Goal: Transaction & Acquisition: Purchase product/service

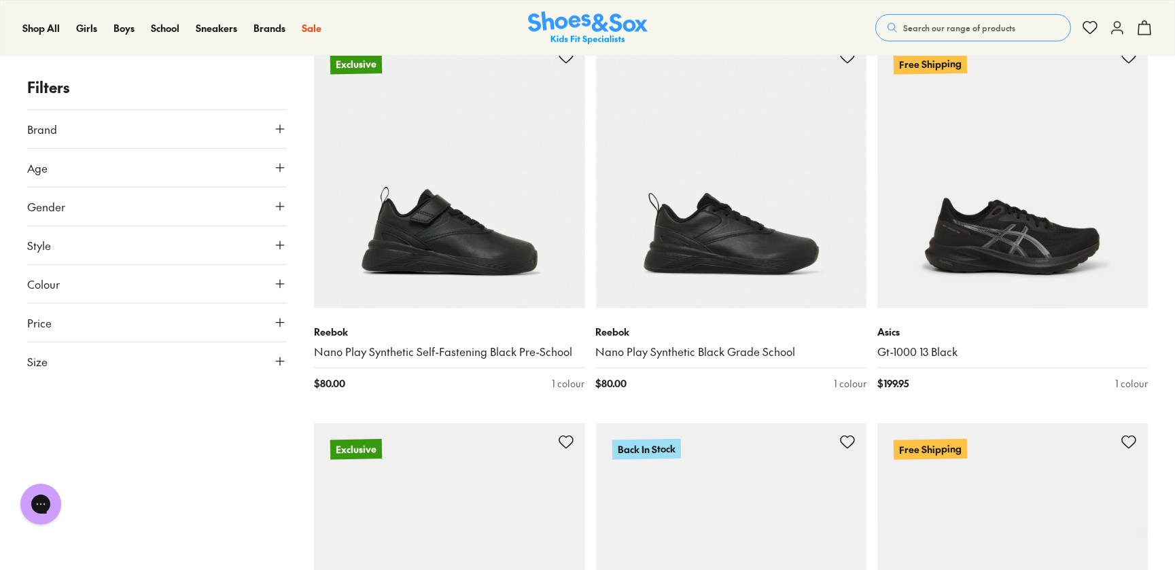
scroll to position [2966, 0]
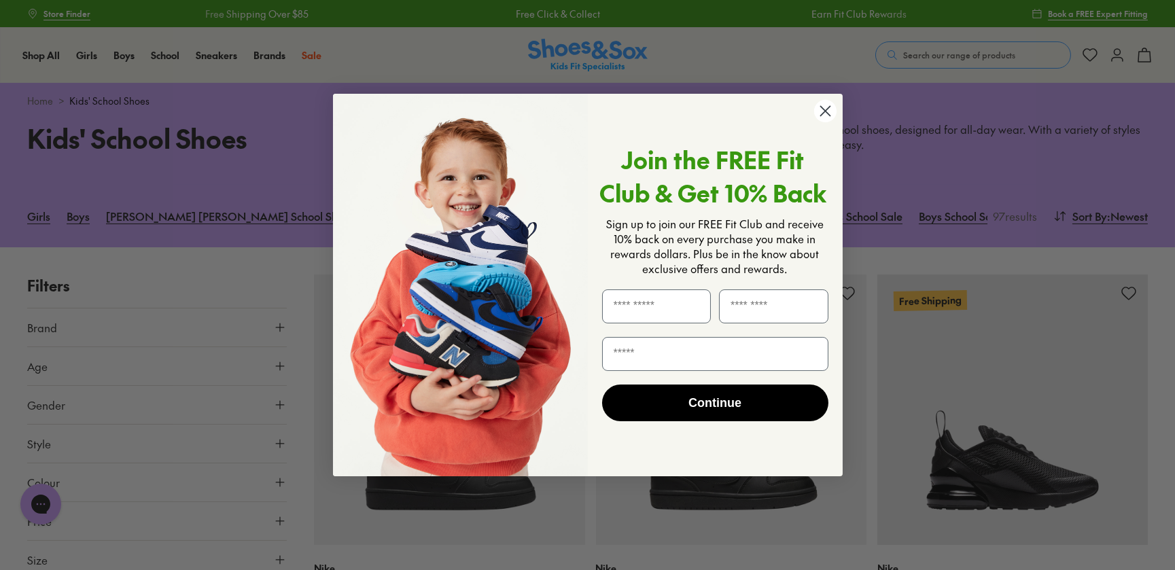
click at [828, 116] on circle "Close dialog" at bounding box center [824, 111] width 22 height 22
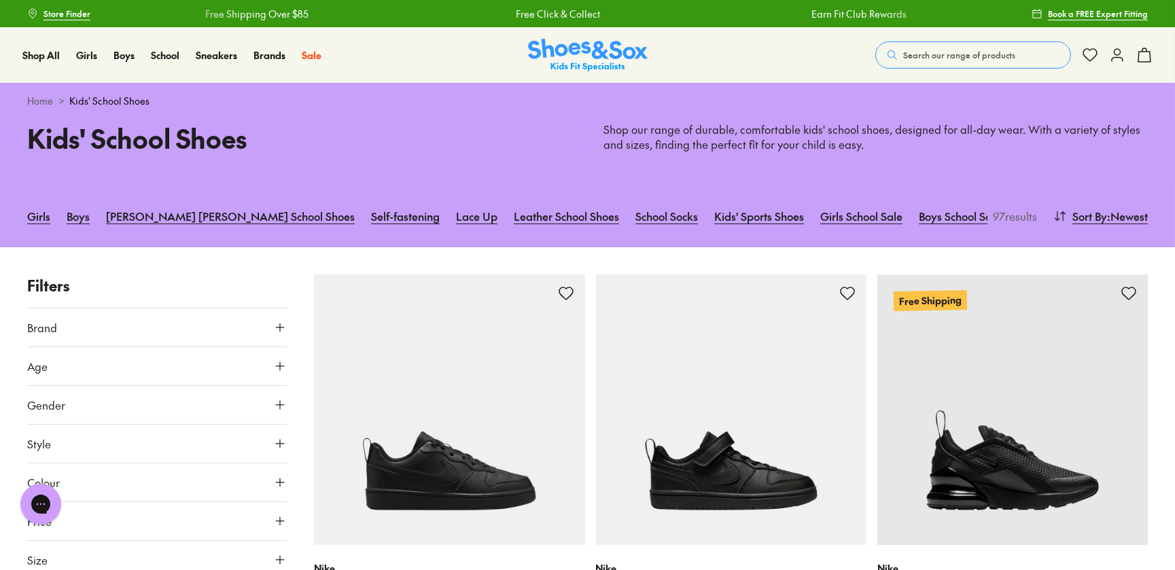
click at [278, 331] on icon at bounding box center [280, 328] width 14 height 14
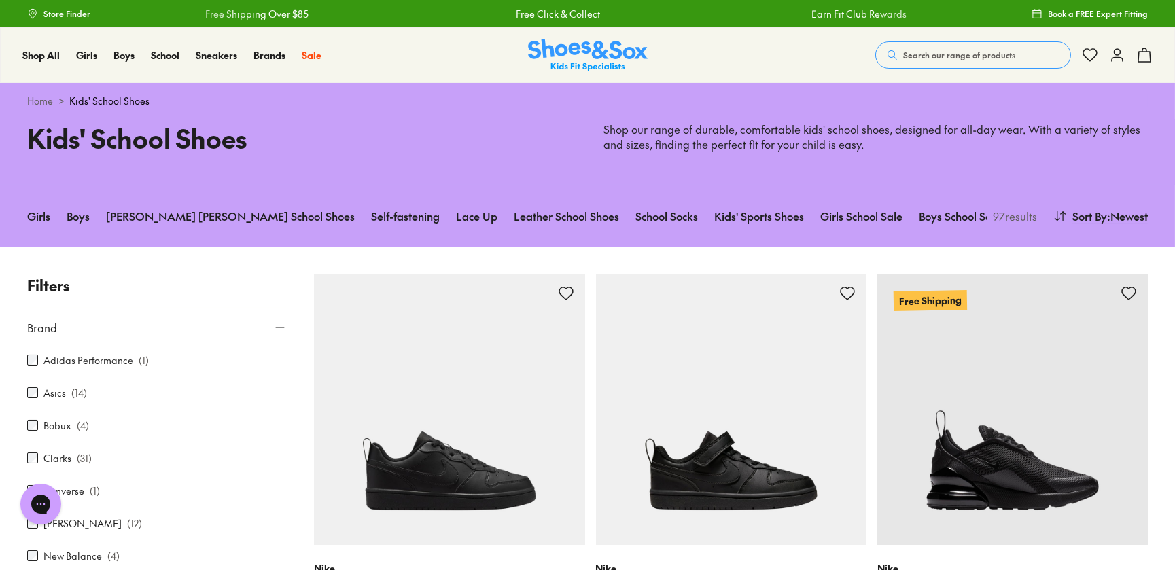
scroll to position [77, 0]
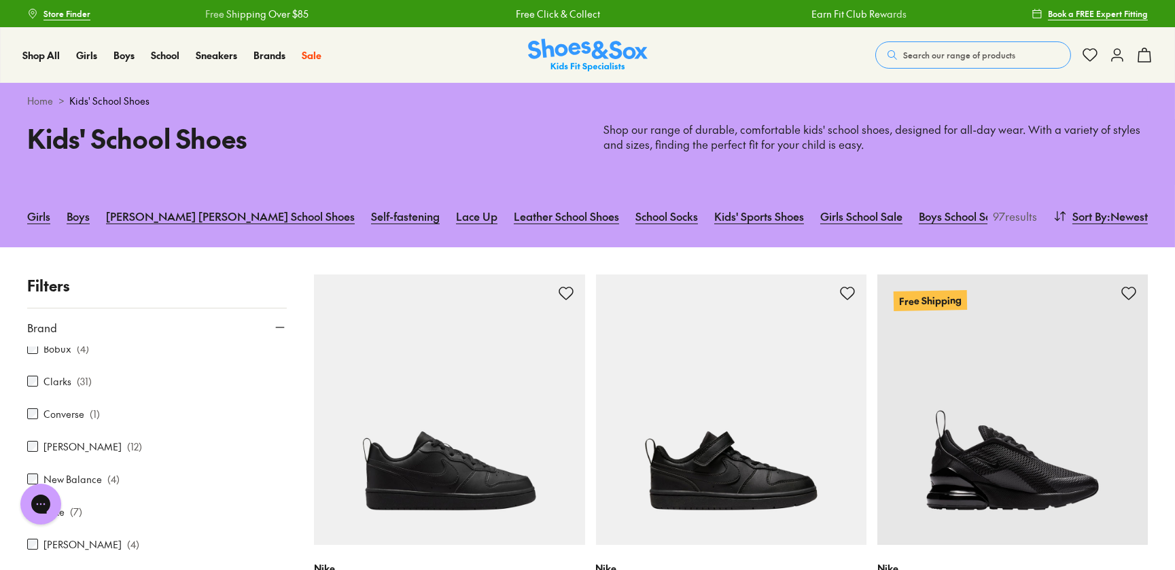
click at [39, 380] on div "Clarks ( 31 )" at bounding box center [157, 381] width 260 height 16
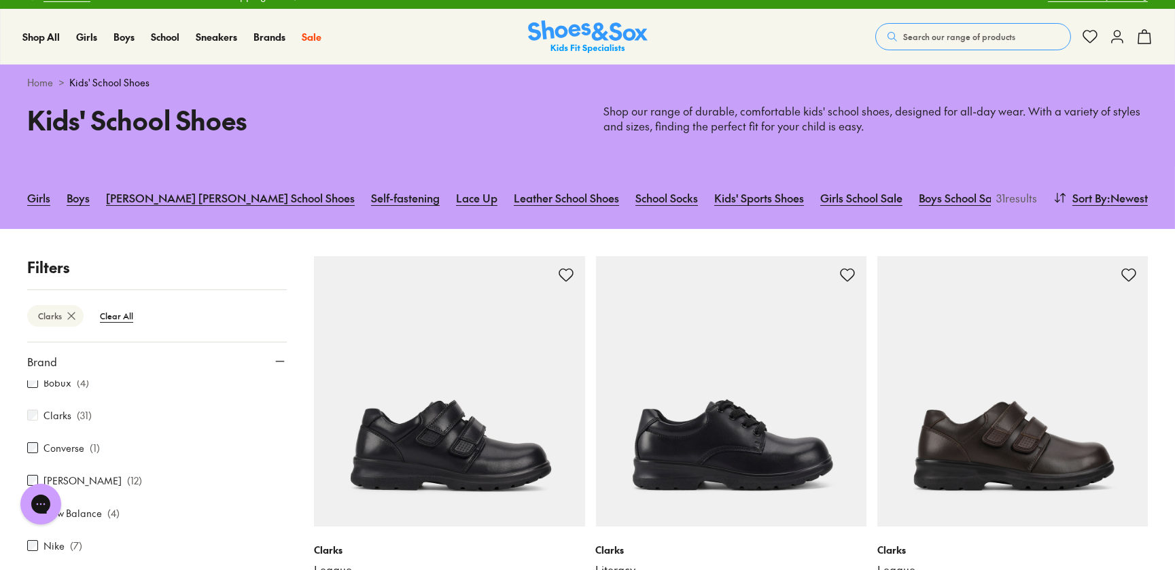
scroll to position [540, 0]
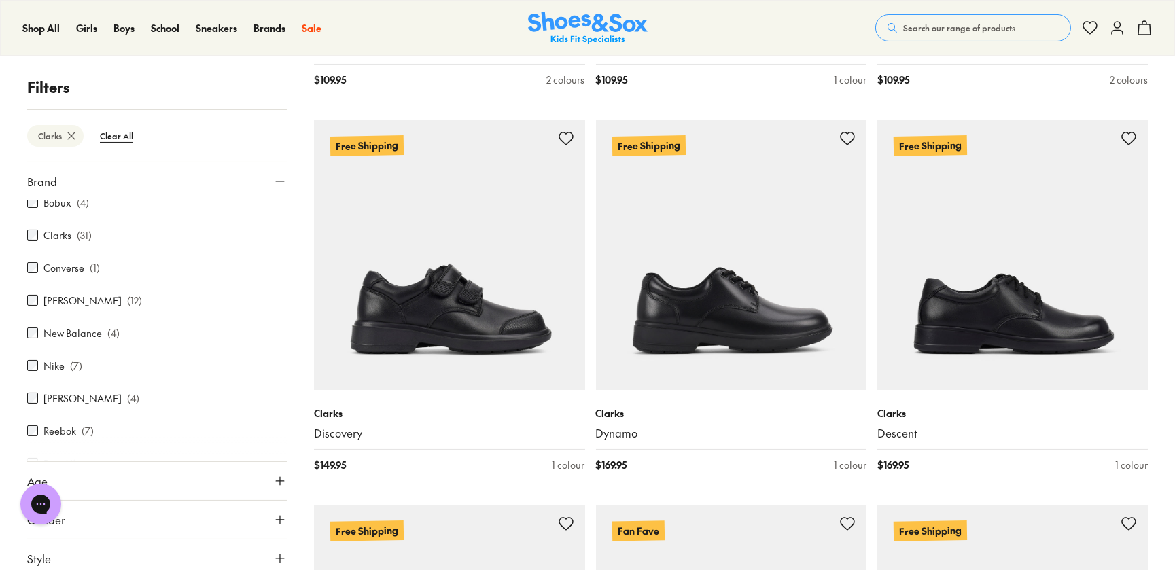
click at [228, 125] on div "Clarks Clear All" at bounding box center [157, 135] width 260 height 52
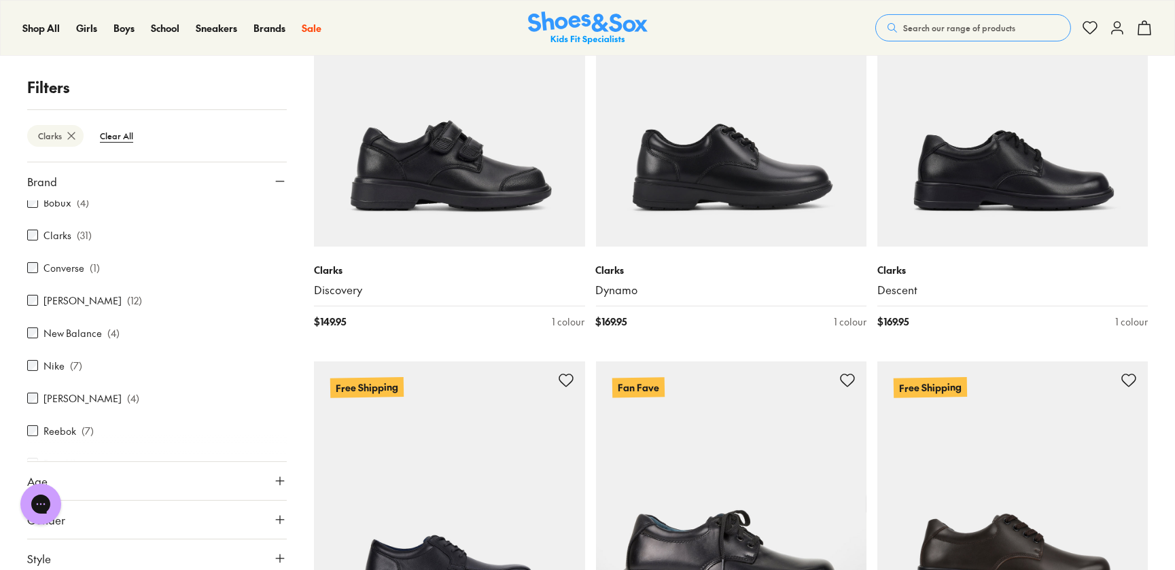
scroll to position [849, 0]
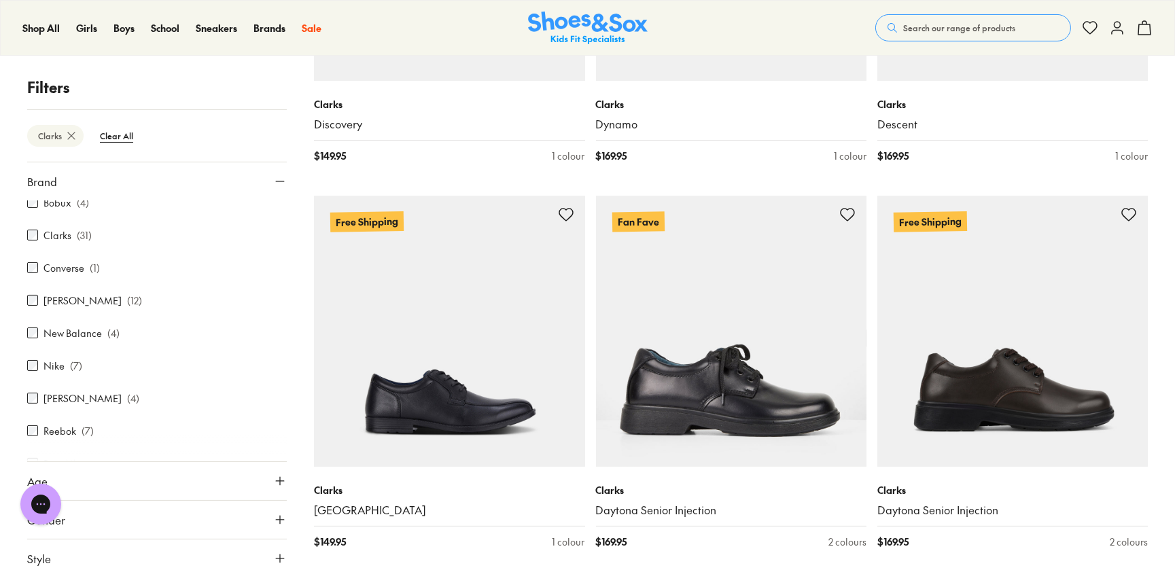
click at [275, 183] on icon at bounding box center [280, 182] width 14 height 14
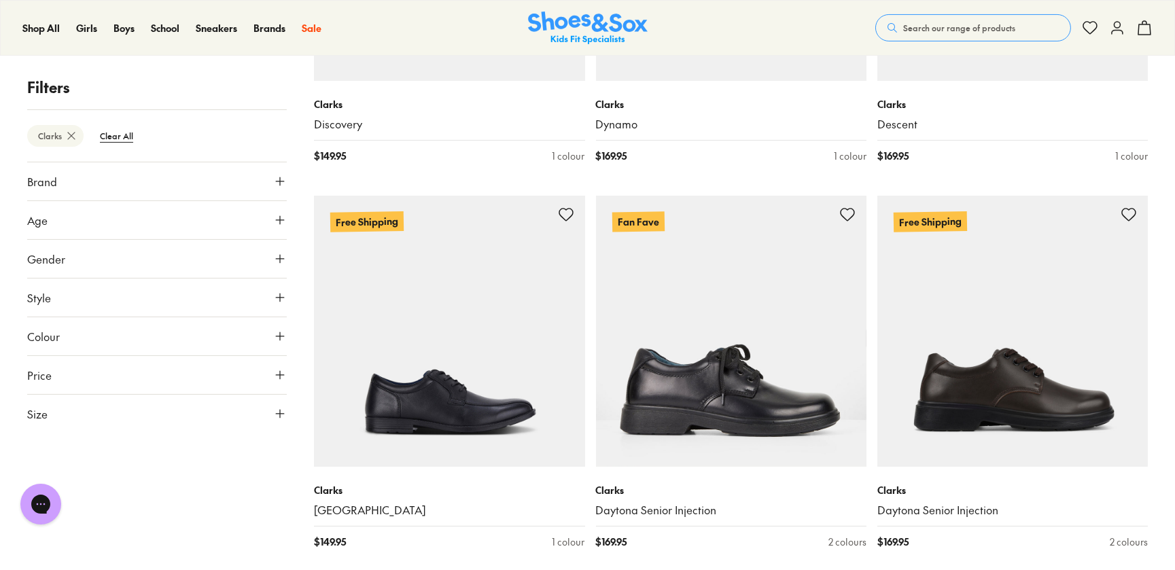
click at [192, 324] on button "Colour" at bounding box center [157, 336] width 260 height 38
